Goal: Task Accomplishment & Management: Use online tool/utility

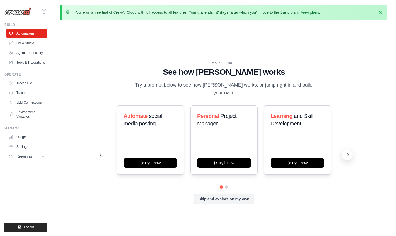
click at [347, 153] on icon at bounding box center [347, 154] width 5 height 5
click at [346, 153] on icon at bounding box center [347, 154] width 5 height 5
click at [216, 158] on button "Try it now" at bounding box center [224, 163] width 54 height 10
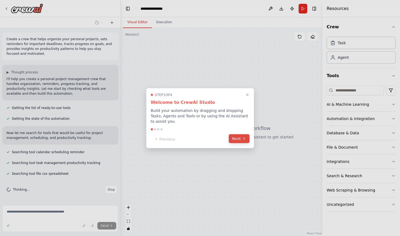
click at [237, 139] on button "Next" at bounding box center [239, 138] width 21 height 9
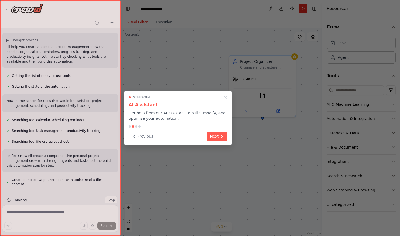
scroll to position [42, 0]
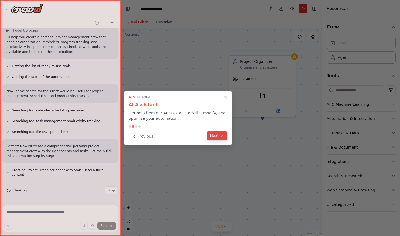
click at [214, 136] on button "Next" at bounding box center [217, 136] width 21 height 9
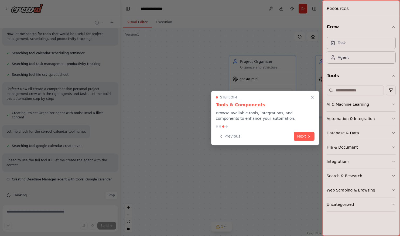
scroll to position [104, 0]
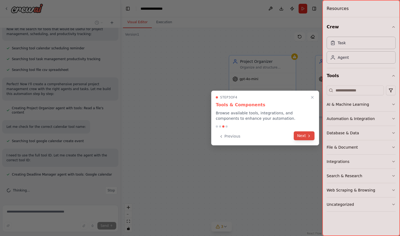
click at [299, 138] on button "Next" at bounding box center [304, 136] width 21 height 9
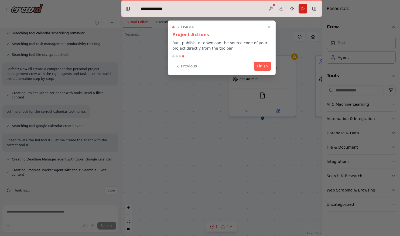
scroll to position [134, 0]
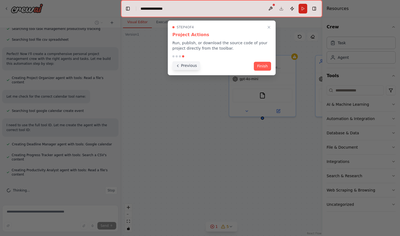
click at [180, 67] on icon at bounding box center [178, 66] width 4 height 4
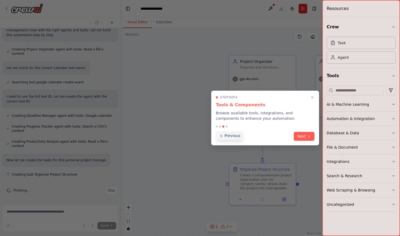
scroll to position [168, 0]
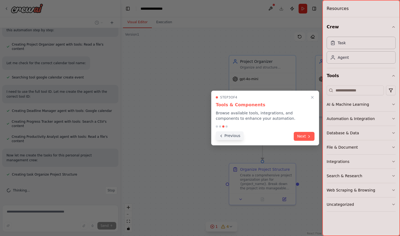
click at [226, 134] on button "Previous" at bounding box center [230, 136] width 28 height 9
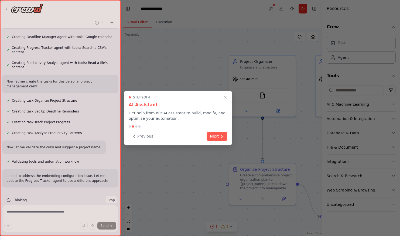
scroll to position [251, 0]
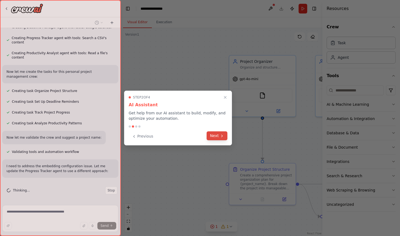
click at [220, 140] on button "Next" at bounding box center [217, 136] width 21 height 9
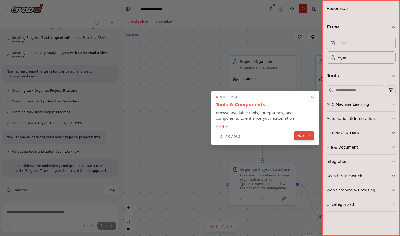
scroll to position [280, 0]
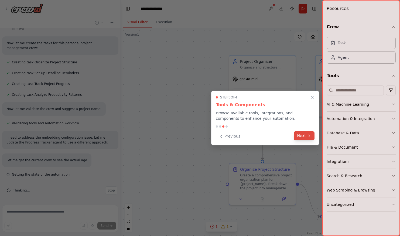
click at [301, 134] on button "Next" at bounding box center [304, 136] width 21 height 9
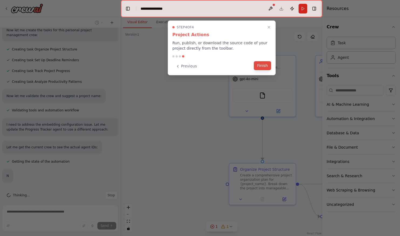
click at [262, 68] on button "Finish" at bounding box center [262, 65] width 17 height 9
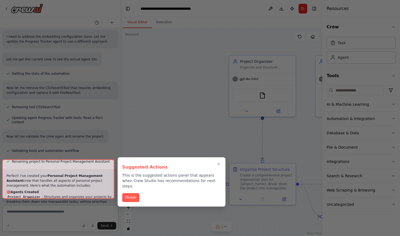
scroll to position [611, 0]
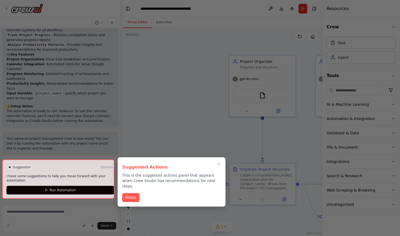
click at [128, 193] on button "Finish" at bounding box center [130, 197] width 17 height 9
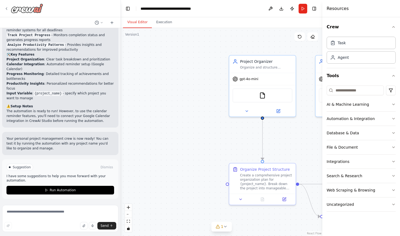
click at [32, 9] on img at bounding box center [27, 9] width 32 height 10
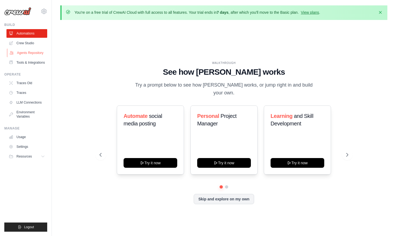
click at [25, 50] on link "Agents Repository" at bounding box center [27, 53] width 41 height 9
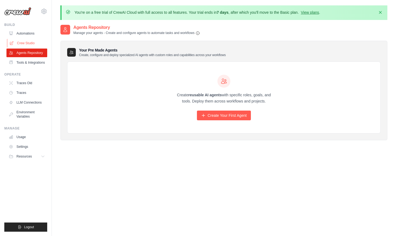
click at [26, 41] on link "Crew Studio" at bounding box center [27, 43] width 41 height 9
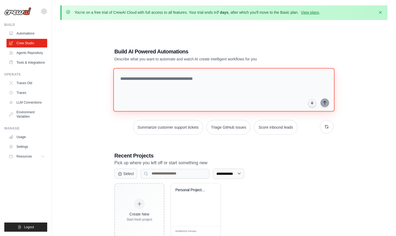
click at [158, 79] on textarea at bounding box center [223, 90] width 221 height 44
click at [122, 79] on textarea "**********" at bounding box center [225, 90] width 224 height 44
click at [264, 77] on textarea "**********" at bounding box center [225, 90] width 224 height 44
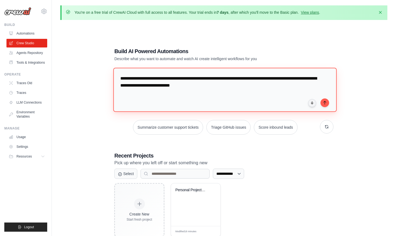
type textarea "**********"
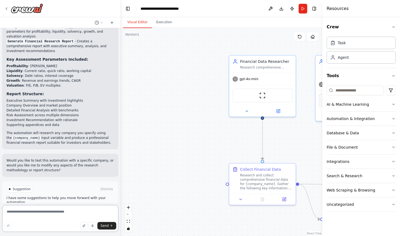
scroll to position [353, 0]
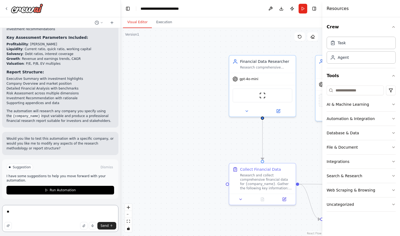
type textarea "*"
type textarea "**********"
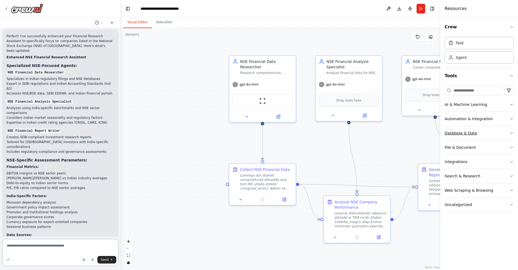
scroll to position [862, 0]
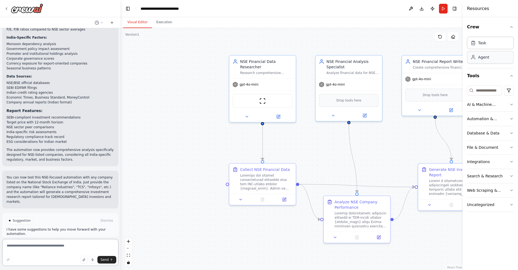
drag, startPoint x: 442, startPoint y: 51, endPoint x: 504, endPoint y: 60, distance: 62.3
click at [400, 60] on div "Resources Crew Task Agent Tools AI & Machine Learning Automation & Integration …" at bounding box center [490, 135] width 55 height 270
click at [259, 84] on div "gpt-4o-mini" at bounding box center [263, 83] width 66 height 12
click at [261, 100] on img at bounding box center [262, 100] width 6 height 6
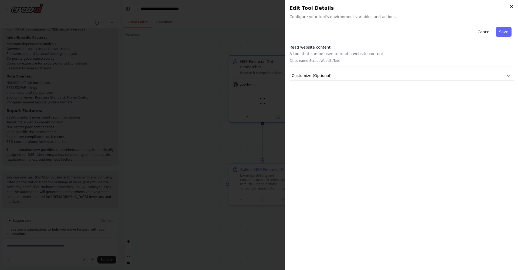
click at [400, 6] on icon "button" at bounding box center [512, 6] width 4 height 4
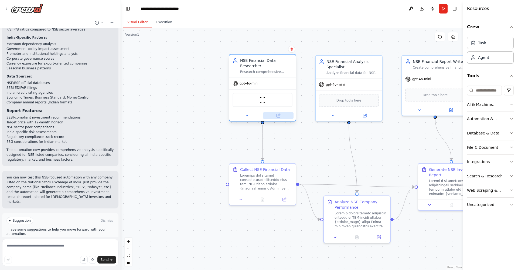
click at [282, 116] on button at bounding box center [278, 115] width 31 height 6
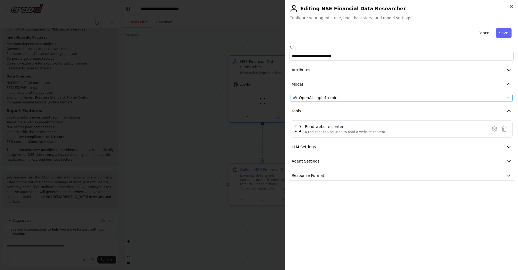
click at [400, 95] on div "OpenAI - gpt-4o-mini" at bounding box center [398, 97] width 211 height 5
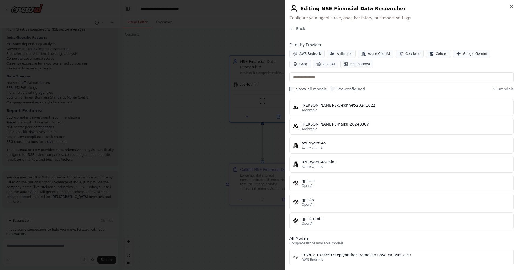
scroll to position [0, 0]
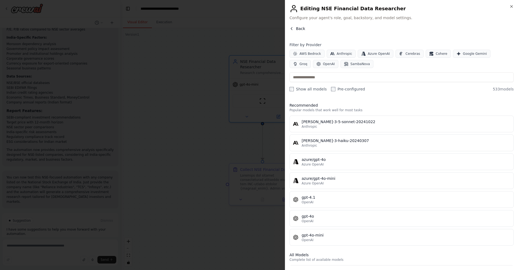
click at [297, 29] on span "Back" at bounding box center [300, 28] width 9 height 5
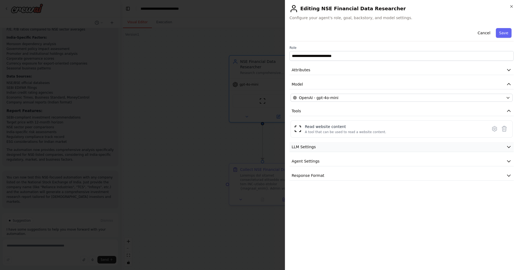
click at [400, 147] on icon "button" at bounding box center [509, 147] width 3 height 2
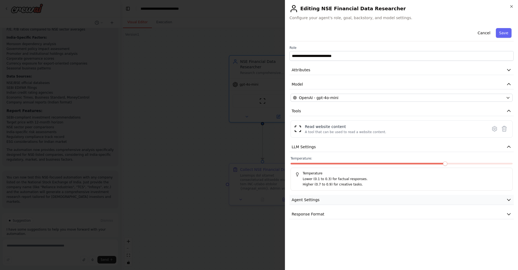
click at [400, 200] on button "Agent Settings" at bounding box center [402, 200] width 224 height 10
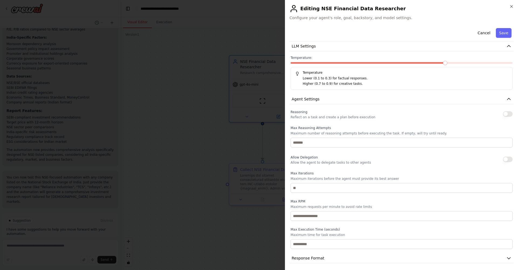
scroll to position [102, 0]
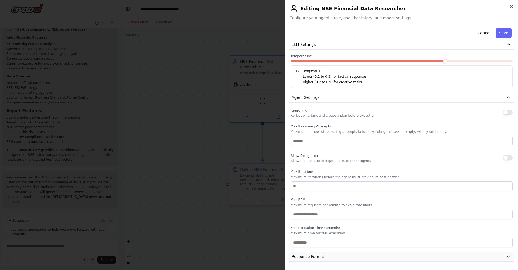
click at [400, 236] on button "Response Format" at bounding box center [402, 257] width 224 height 10
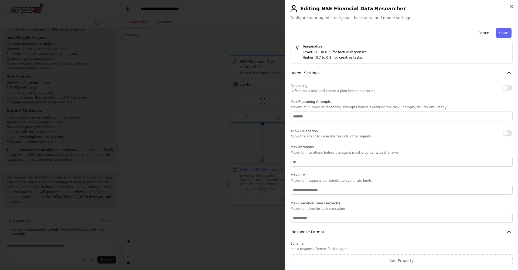
scroll to position [128, 0]
click at [400, 30] on button "Save" at bounding box center [504, 33] width 16 height 10
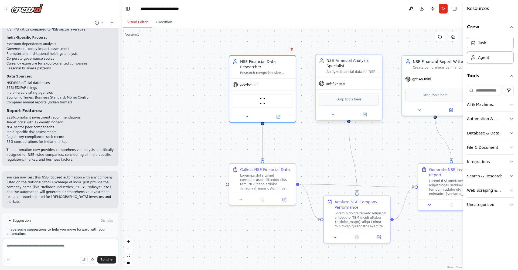
click at [353, 64] on div "NSE Financial Analysis Specialist" at bounding box center [353, 63] width 52 height 11
click at [286, 199] on icon at bounding box center [284, 198] width 3 height 3
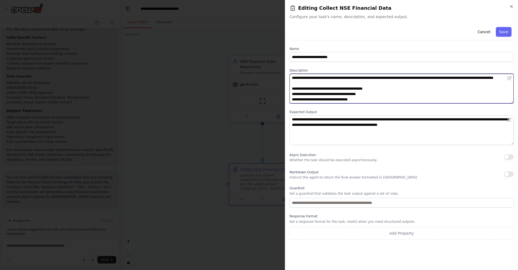
click at [366, 94] on textarea at bounding box center [402, 89] width 224 height 30
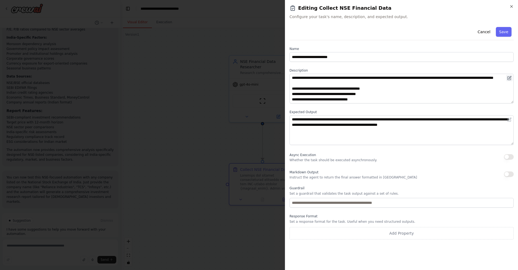
click at [400, 79] on button at bounding box center [510, 78] width 6 height 6
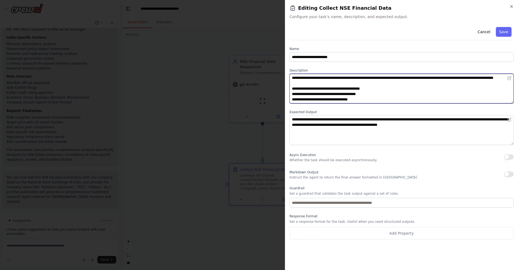
click at [400, 92] on textarea at bounding box center [402, 89] width 224 height 30
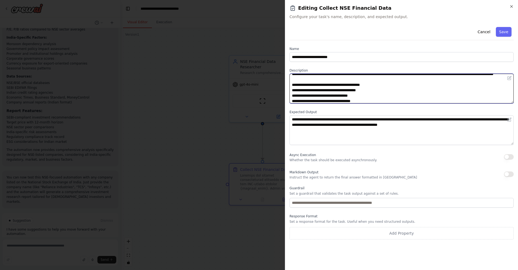
scroll to position [21, 0]
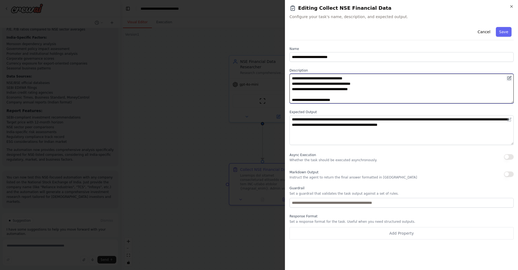
type textarea "**********"
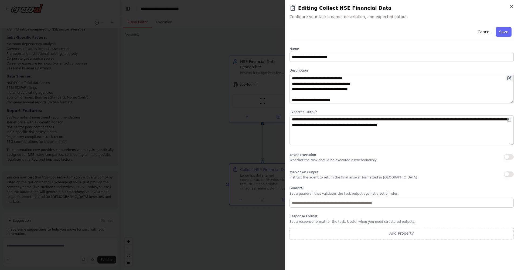
click at [400, 77] on icon at bounding box center [510, 78] width 4 height 4
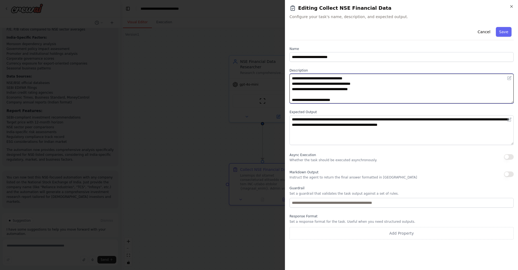
click at [400, 93] on textarea at bounding box center [402, 89] width 224 height 30
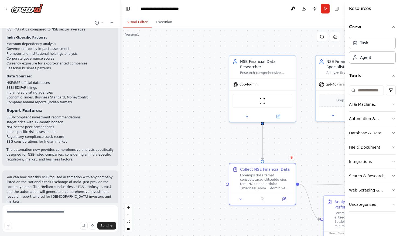
scroll to position [896, 0]
